Goal: Register for event/course

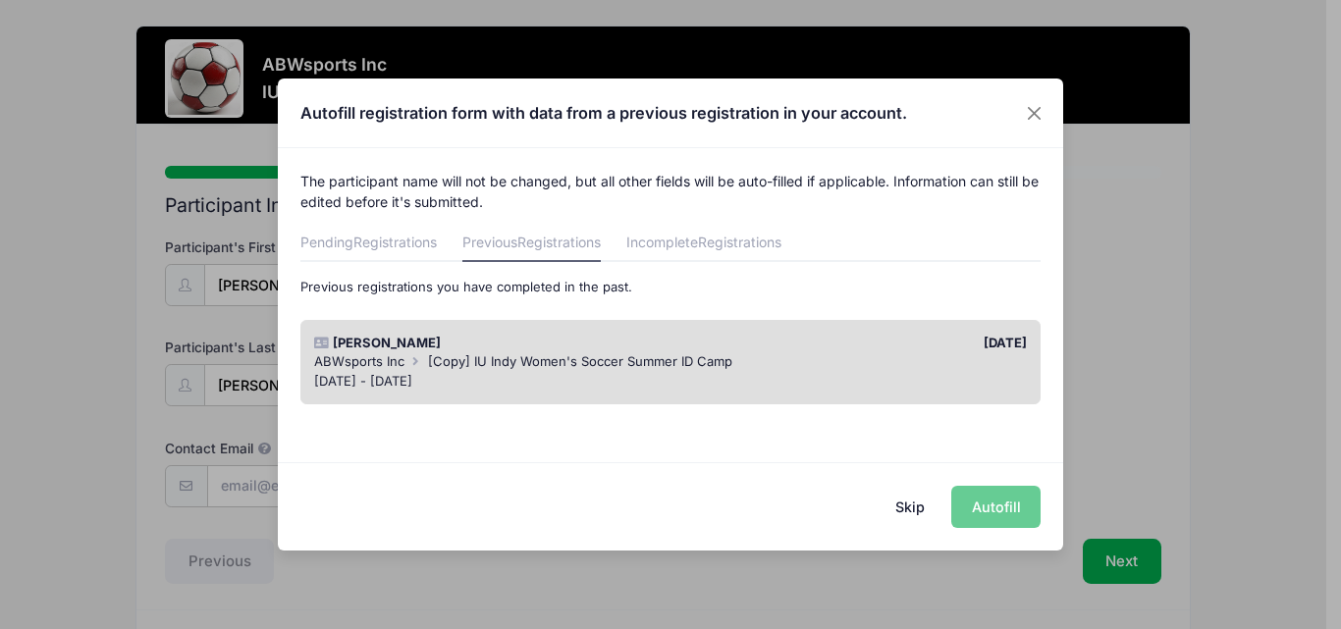
click at [474, 378] on div "Jul 27 - Jul 27, 2025" at bounding box center [671, 382] width 714 height 20
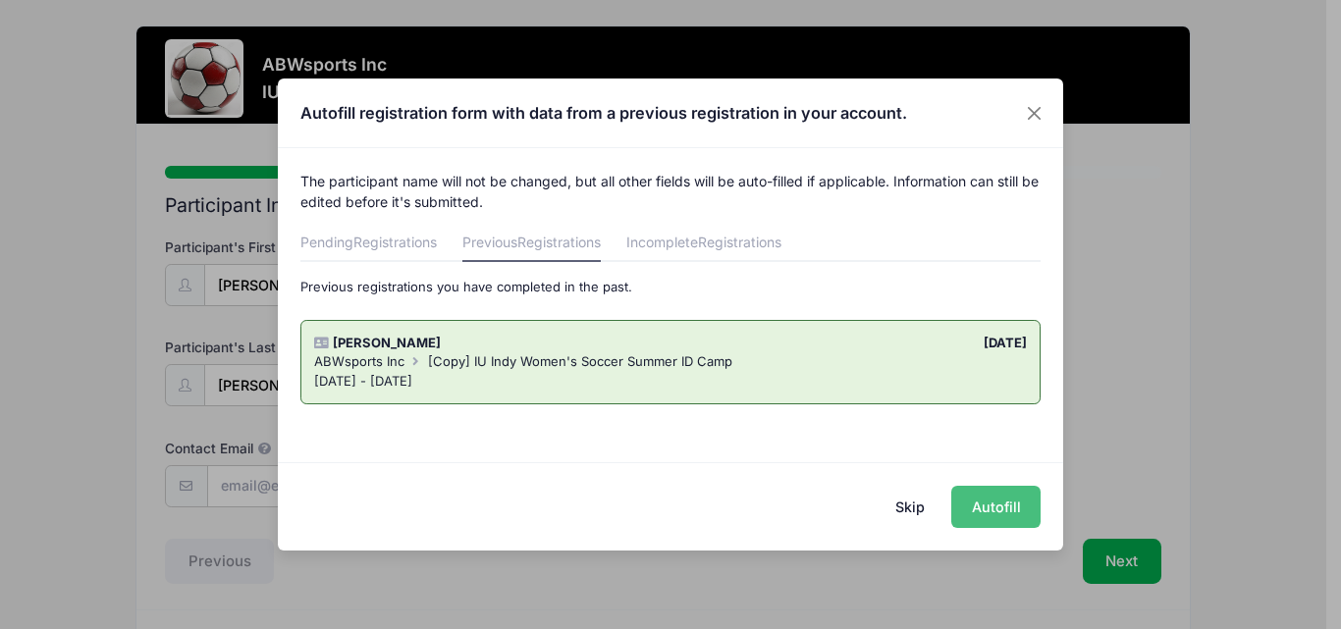
click at [993, 495] on button "Autofill" at bounding box center [995, 507] width 89 height 42
type input "[EMAIL_ADDRESS][DOMAIN_NAME]"
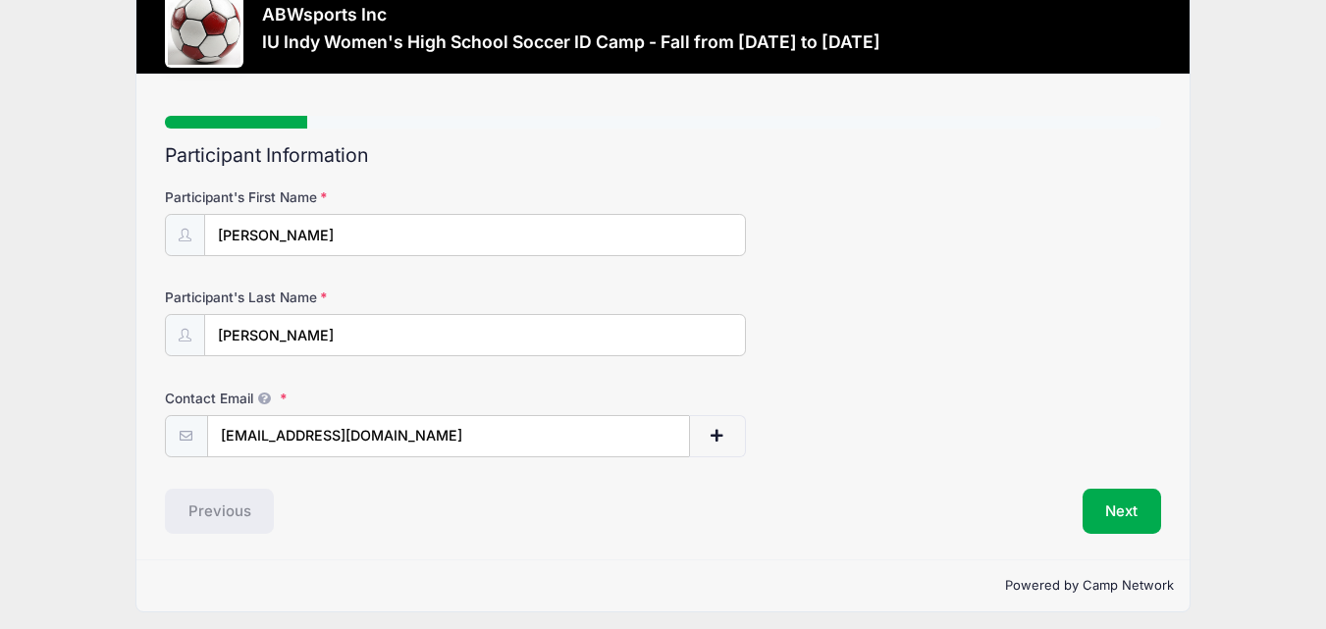
scroll to position [59, 0]
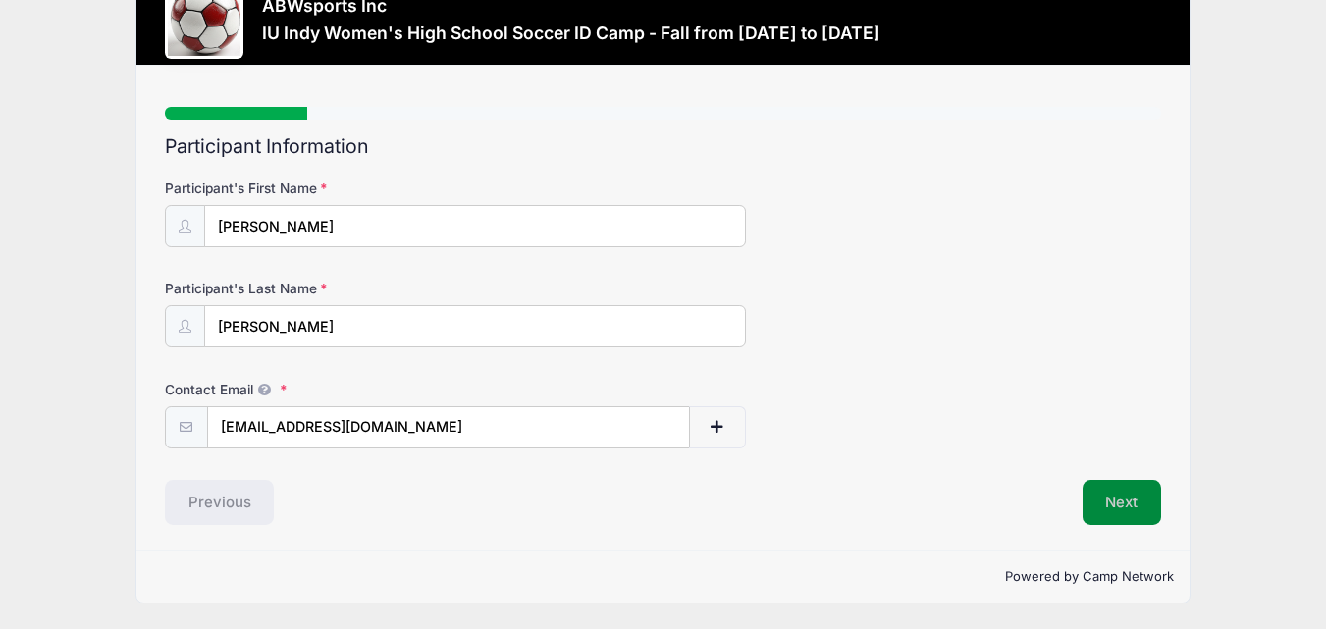
click at [1115, 487] on button "Next" at bounding box center [1123, 502] width 80 height 45
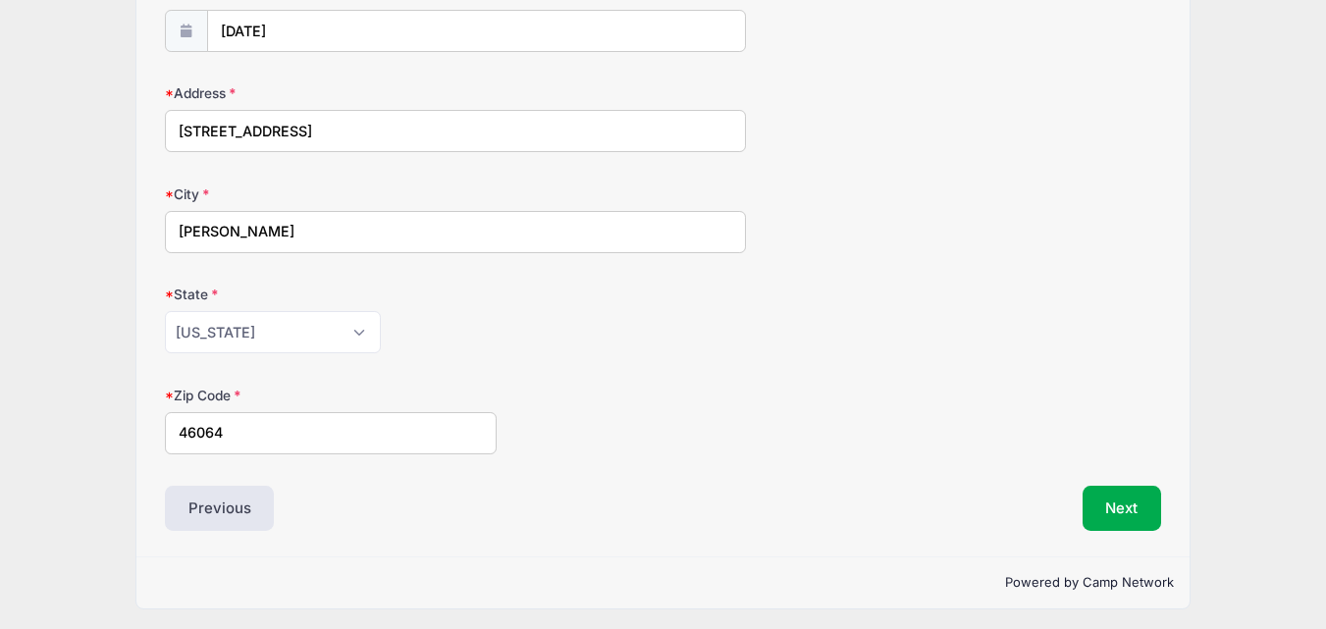
scroll to position [260, 0]
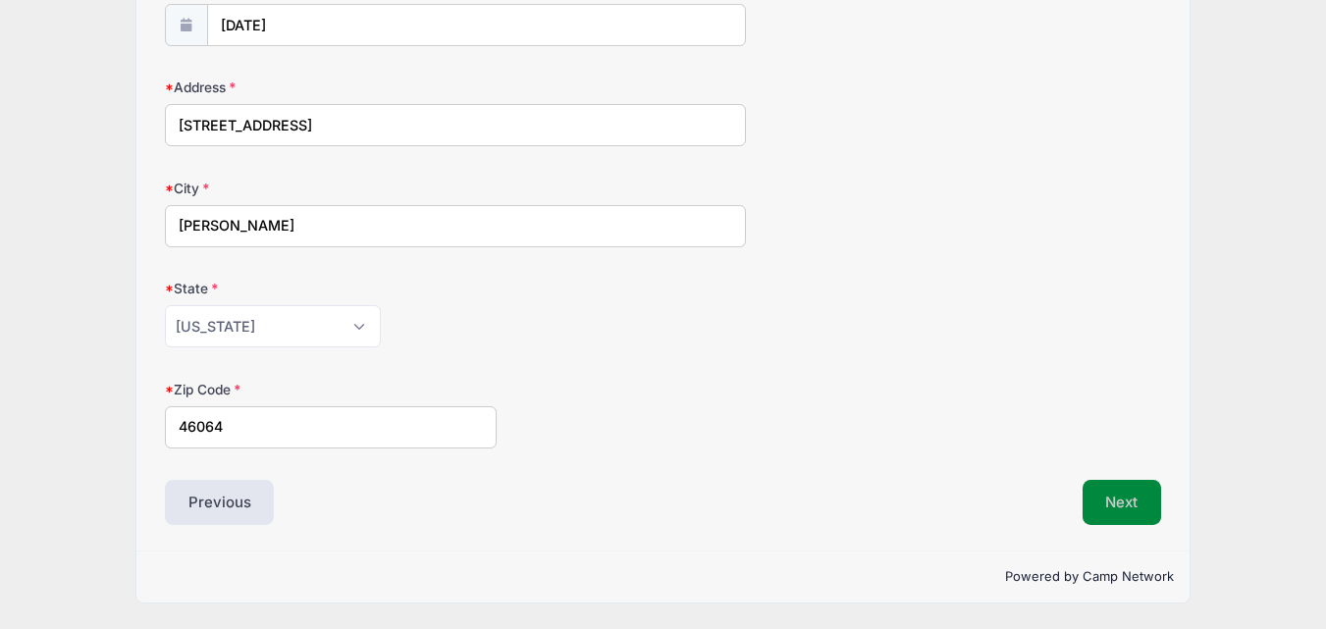
click at [1094, 502] on button "Next" at bounding box center [1123, 502] width 80 height 45
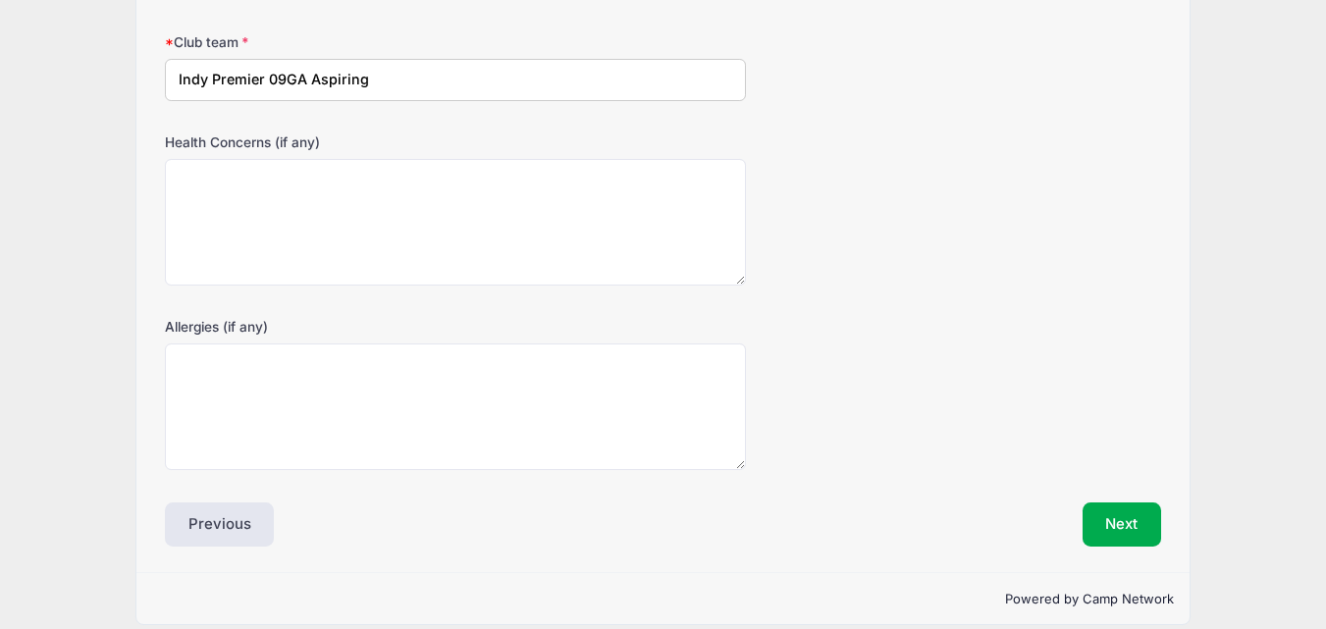
scroll to position [421, 0]
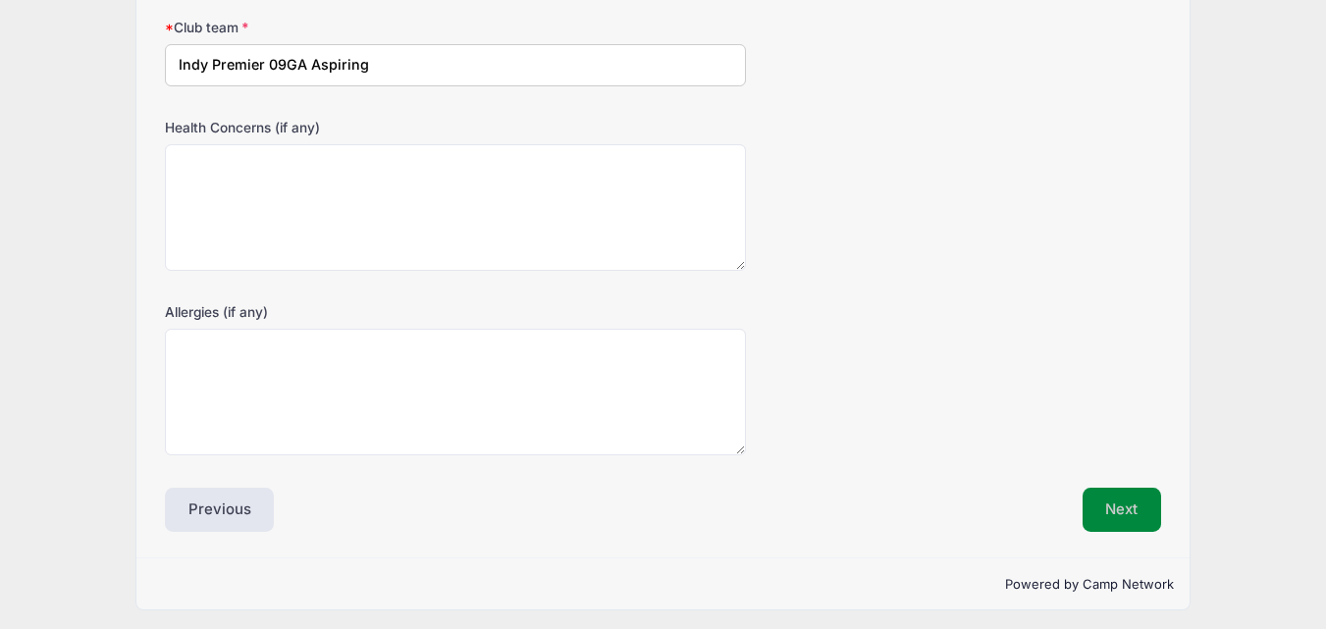
click at [1113, 512] on button "Next" at bounding box center [1123, 510] width 80 height 45
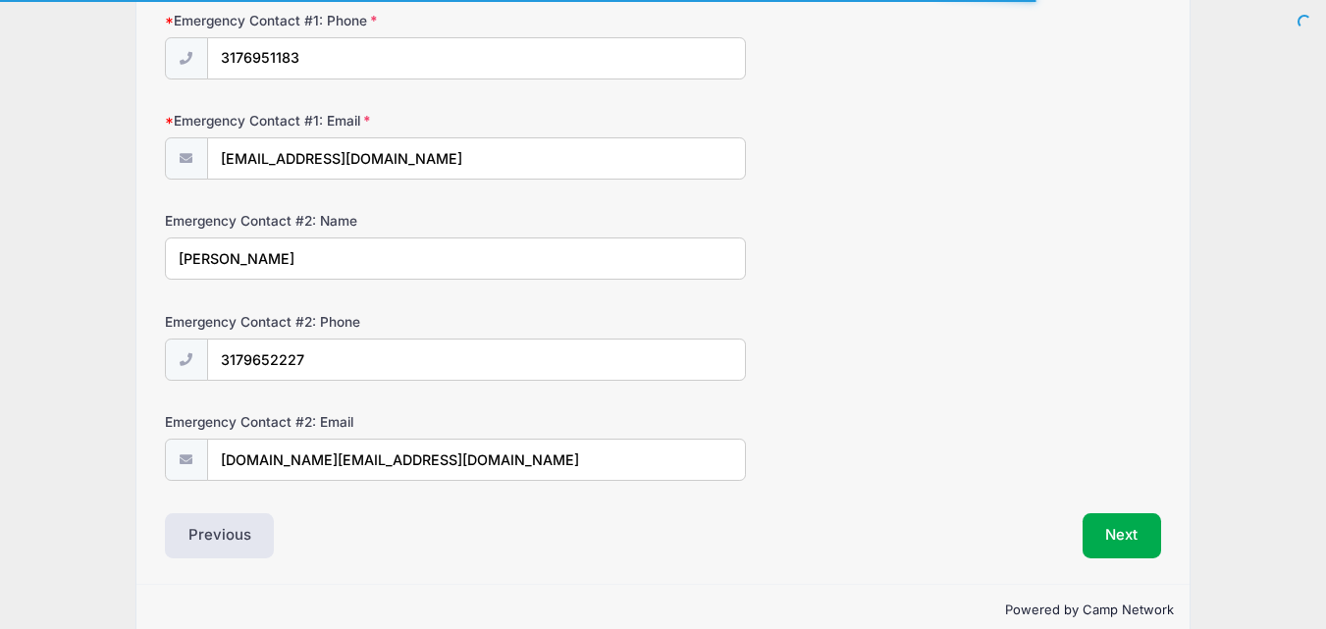
scroll to position [663, 0]
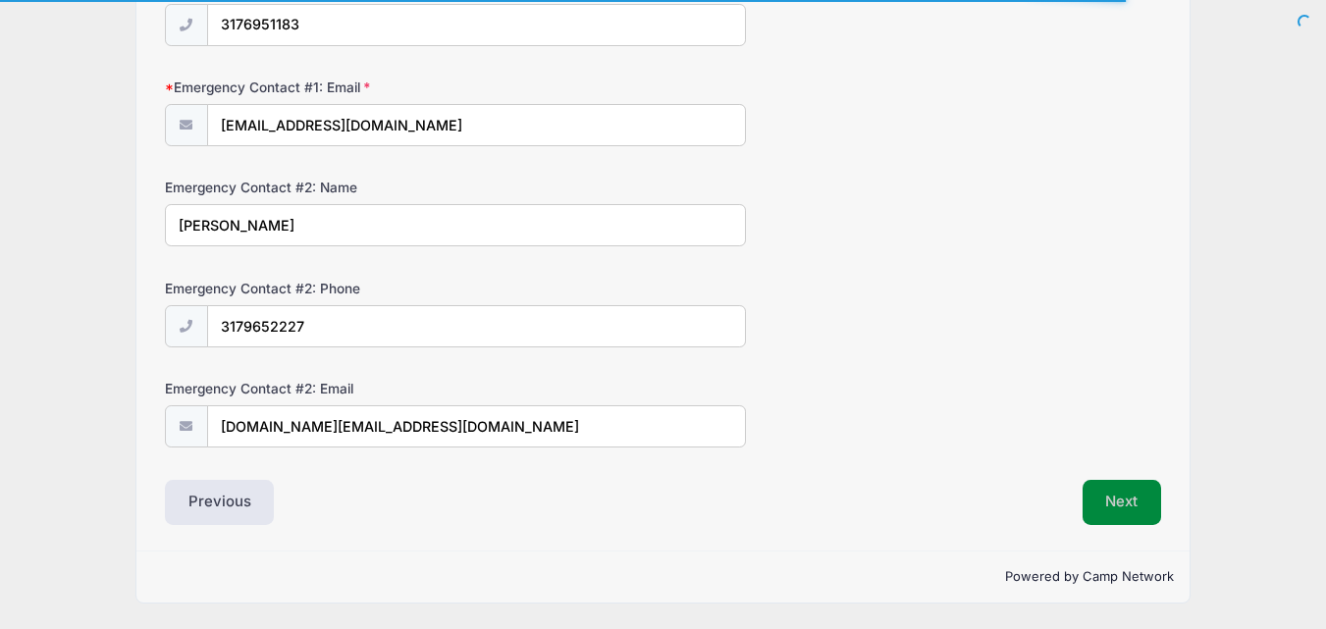
click at [1104, 512] on button "Next" at bounding box center [1123, 502] width 80 height 45
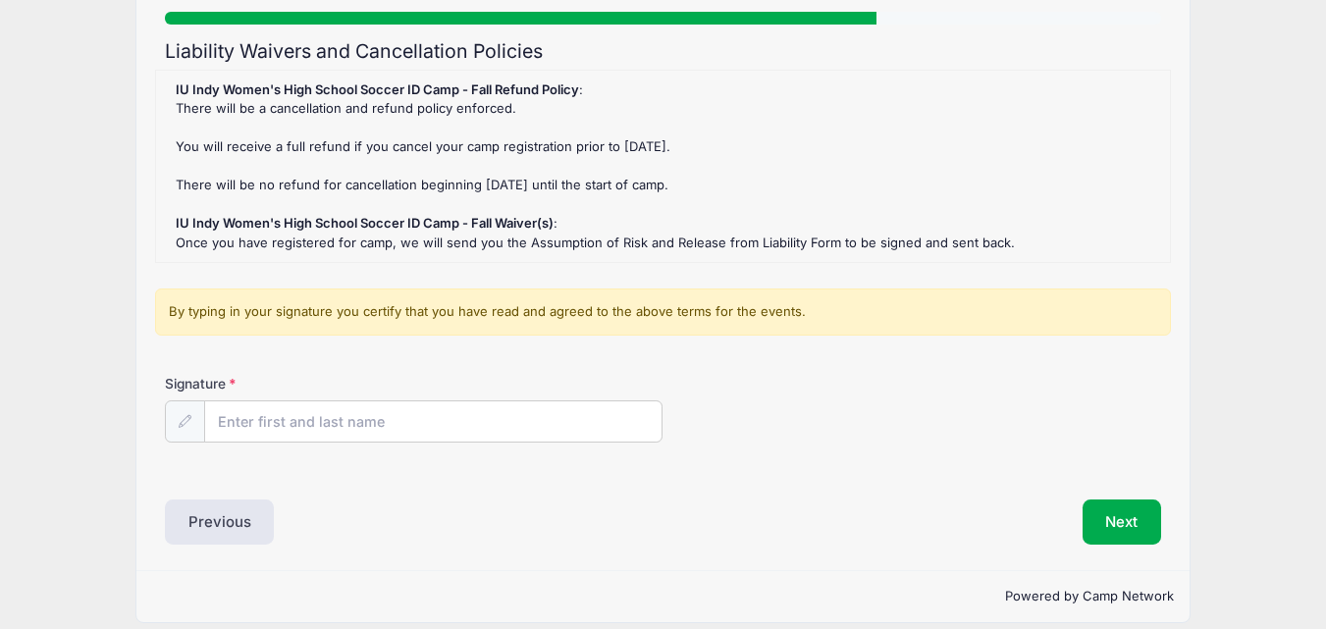
scroll to position [174, 0]
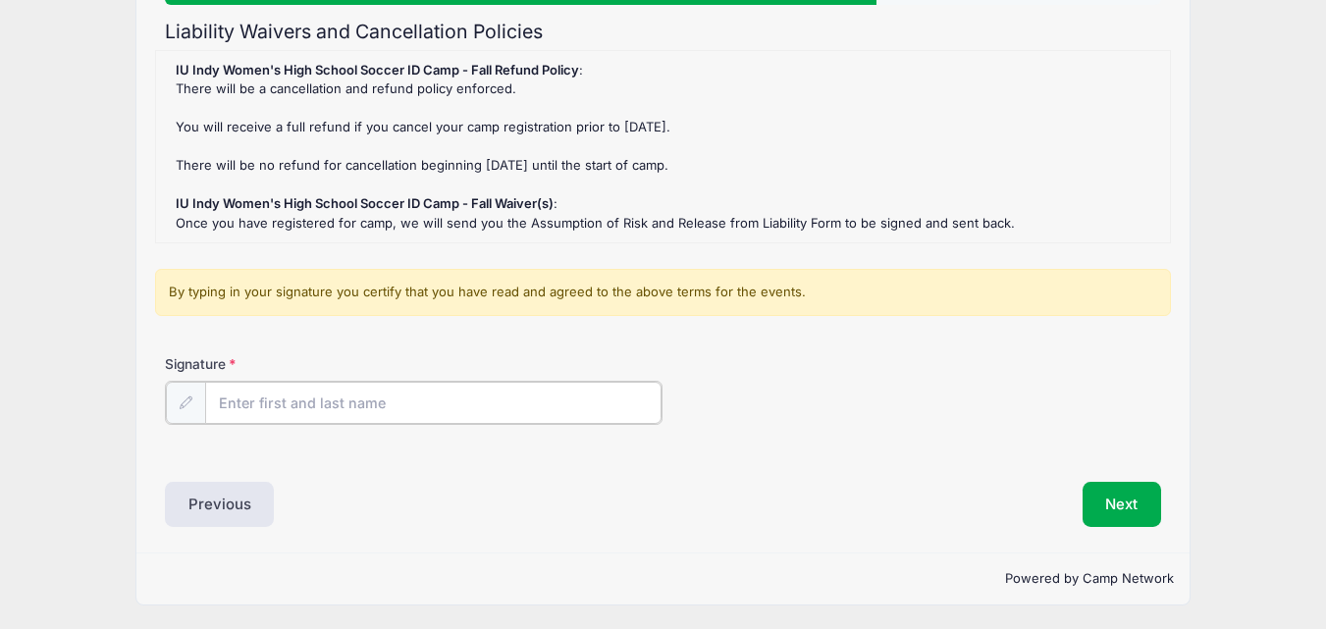
click at [450, 396] on input "Signature" at bounding box center [434, 403] width 458 height 42
type input "Jonathan McClure"
click at [1120, 498] on button "Next" at bounding box center [1123, 502] width 80 height 45
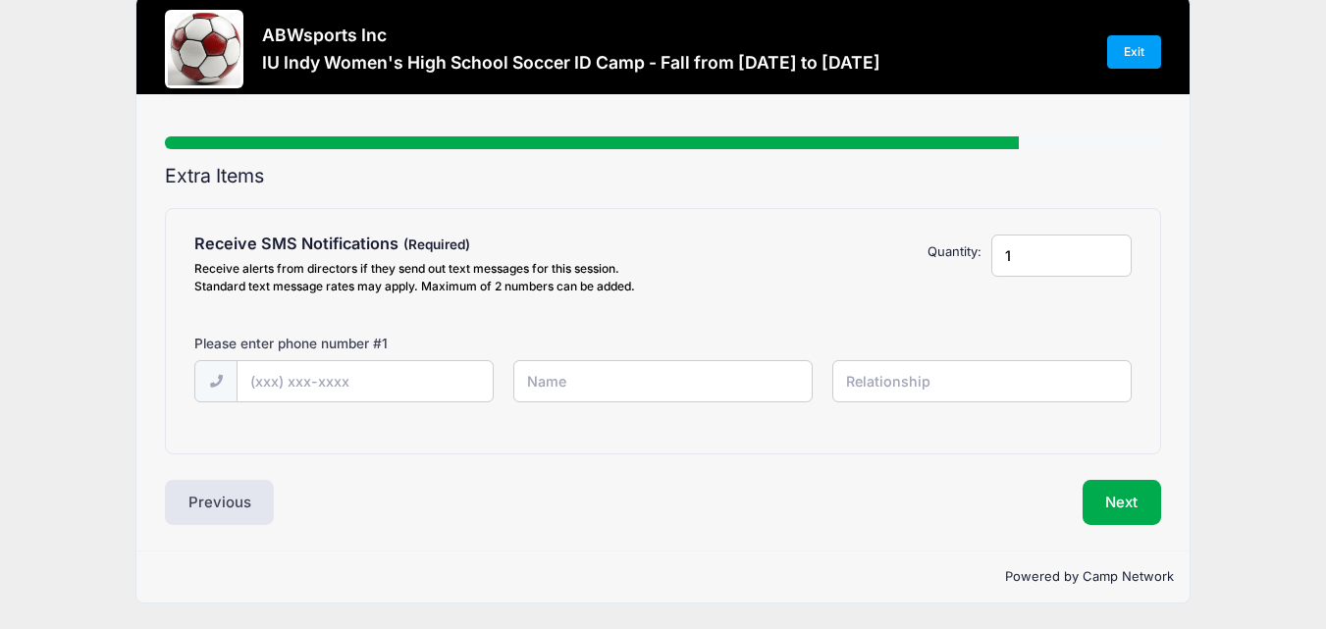
scroll to position [0, 0]
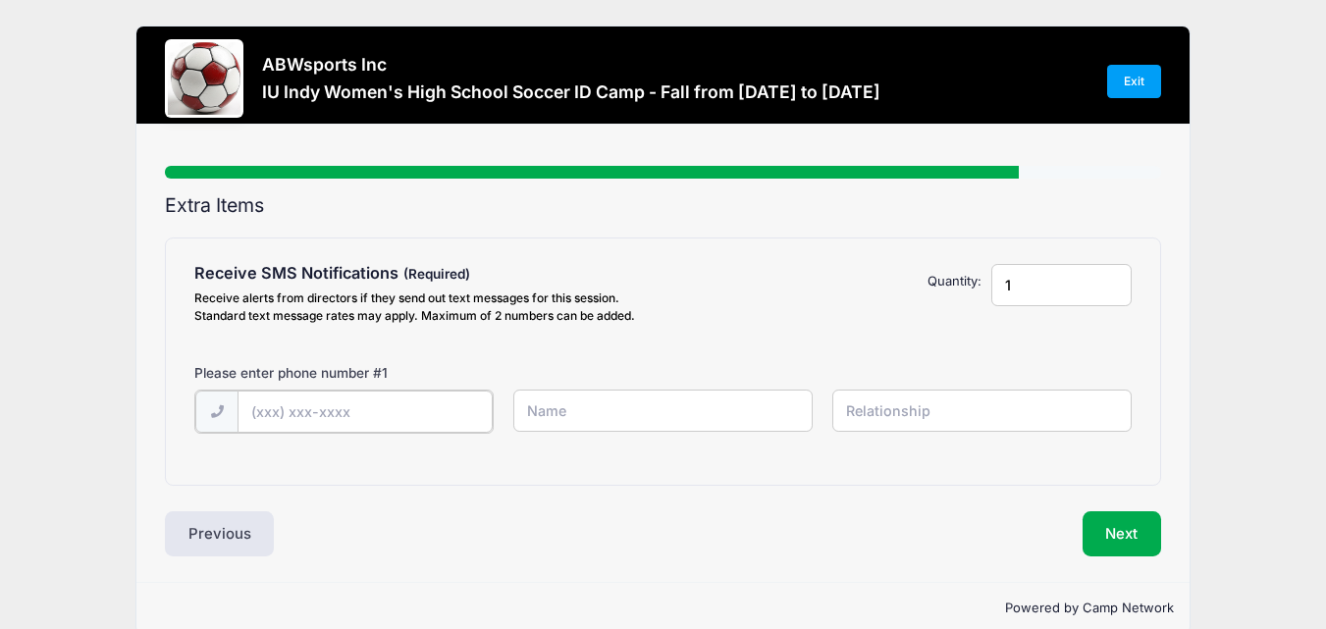
click at [416, 413] on input "text" at bounding box center [365, 412] width 255 height 42
type input "(3"
type input "(463) 218-2613"
click at [570, 411] on input "text" at bounding box center [662, 411] width 299 height 42
type input "[PERSON_NAME]"
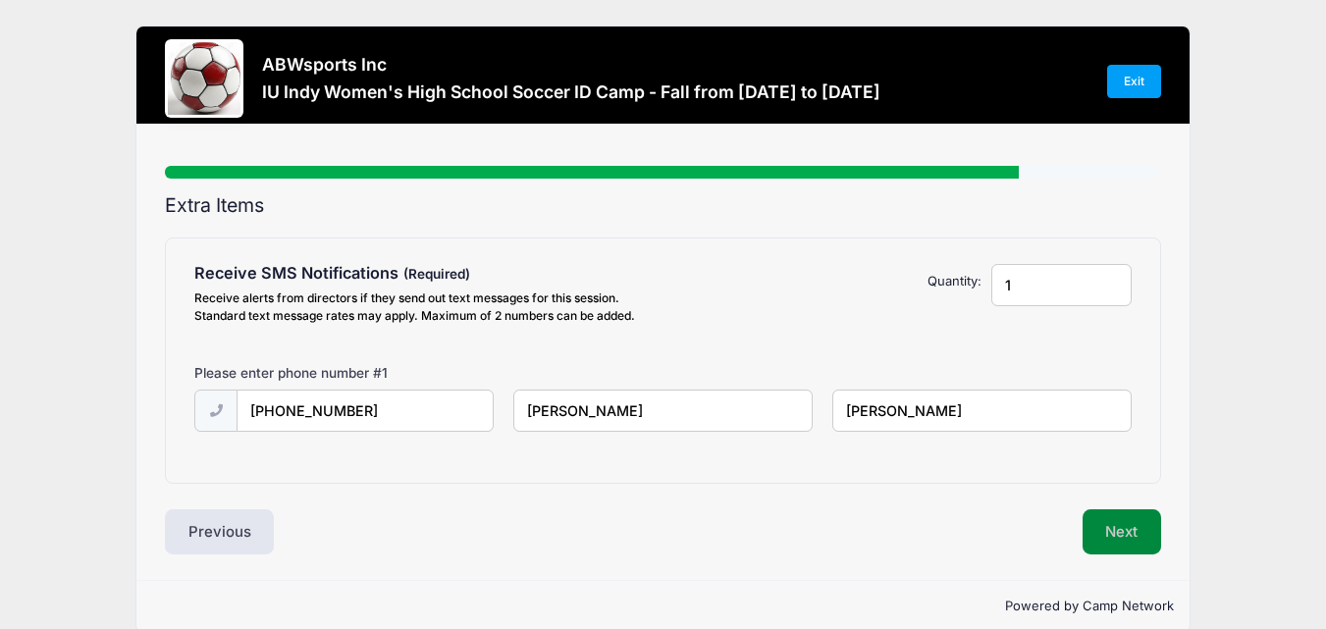
type input "[PERSON_NAME]"
click at [1126, 526] on button "Next" at bounding box center [1123, 532] width 80 height 45
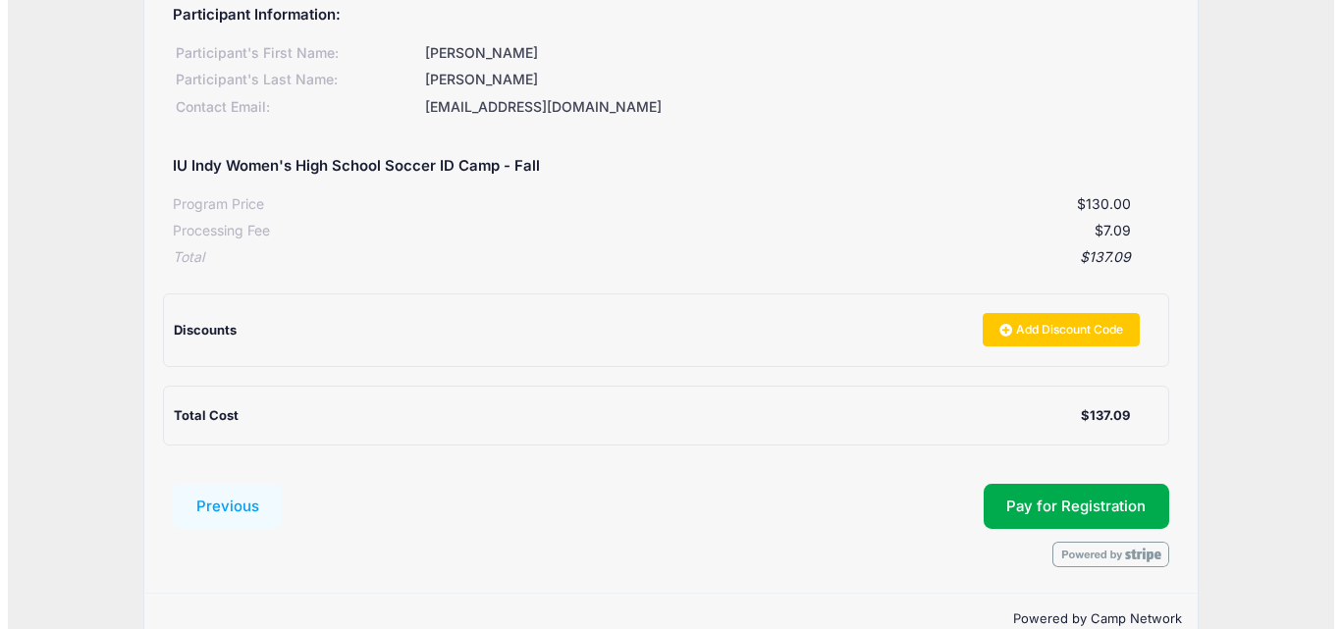
scroll to position [272, 0]
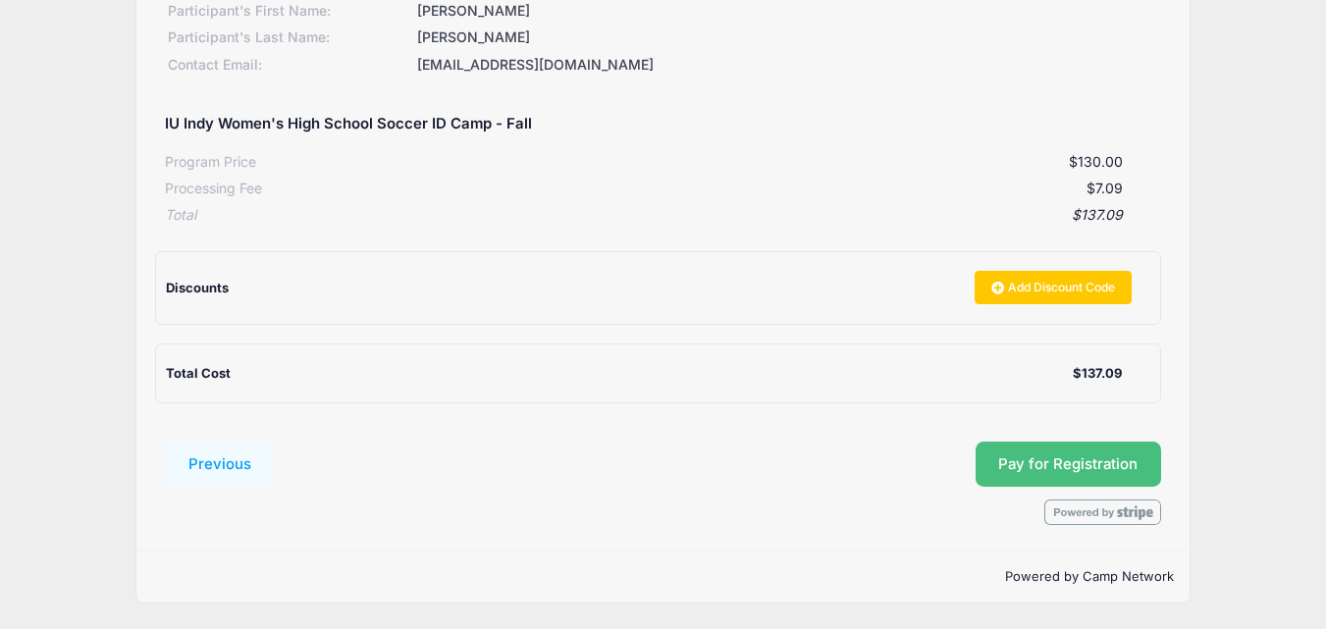
click at [1094, 480] on button "Pay for Registration" at bounding box center [1069, 464] width 187 height 45
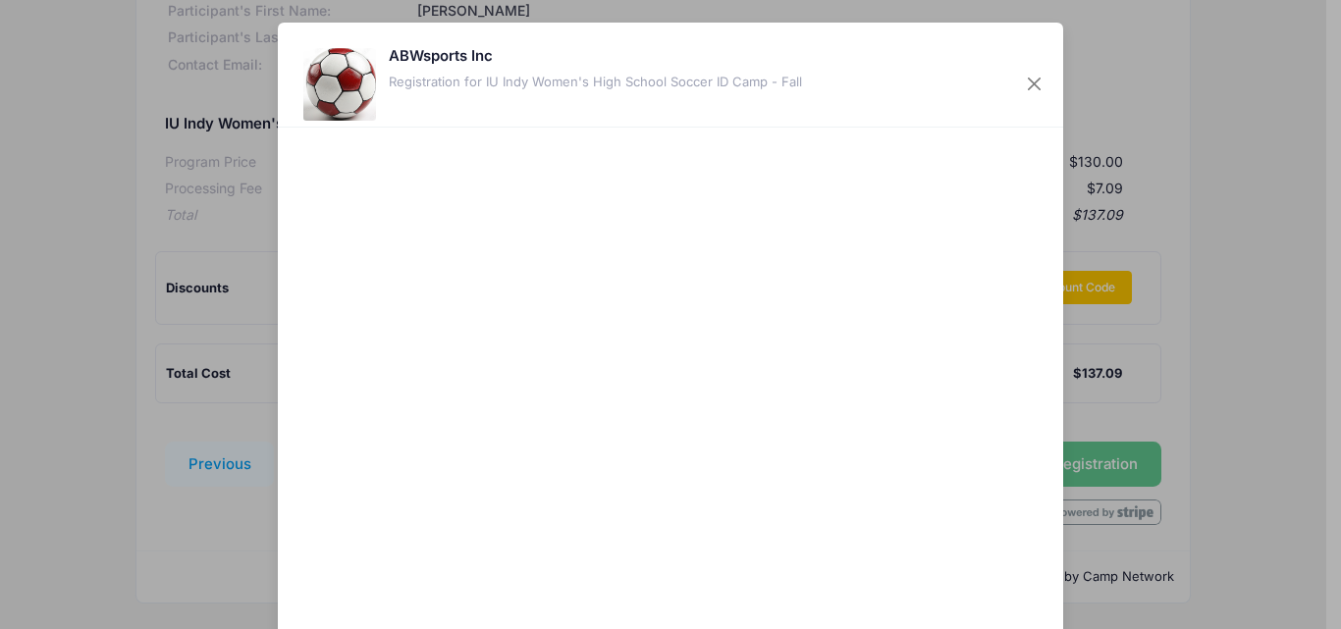
scroll to position [163, 0]
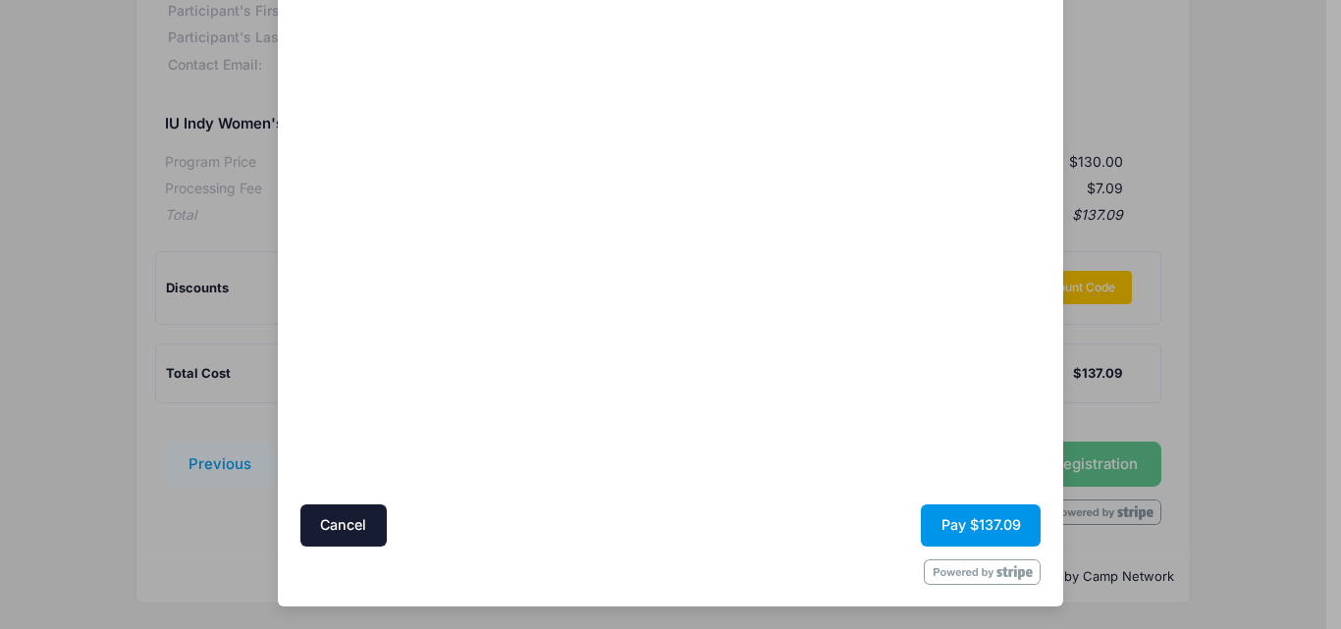
click at [950, 538] on button "Pay $137.09" at bounding box center [981, 526] width 120 height 42
click at [961, 524] on button "Pay $137.09" at bounding box center [981, 526] width 120 height 42
